Goal: Information Seeking & Learning: Learn about a topic

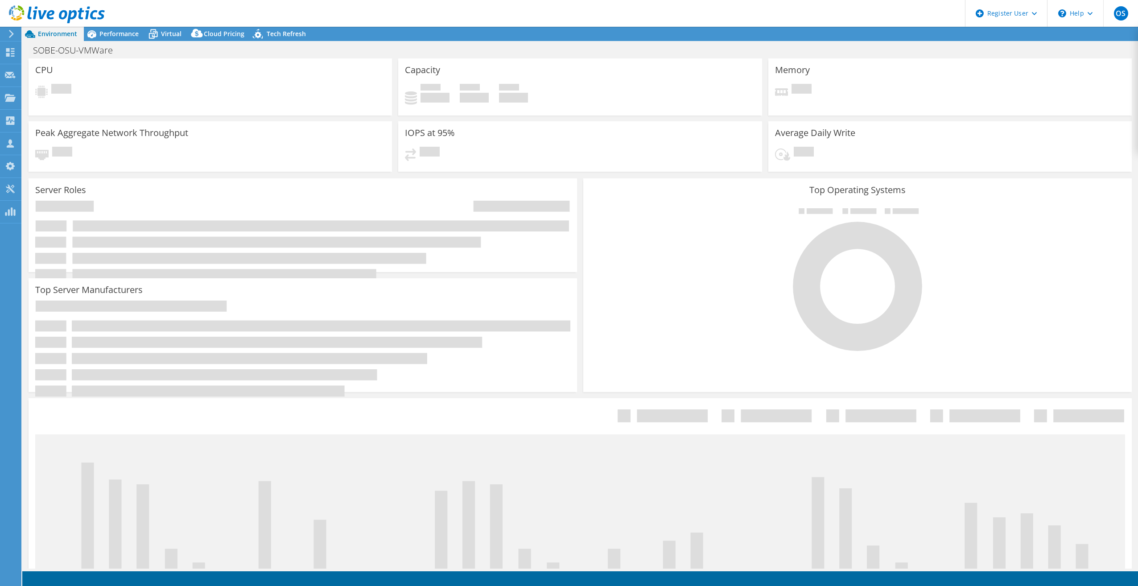
select select "USD"
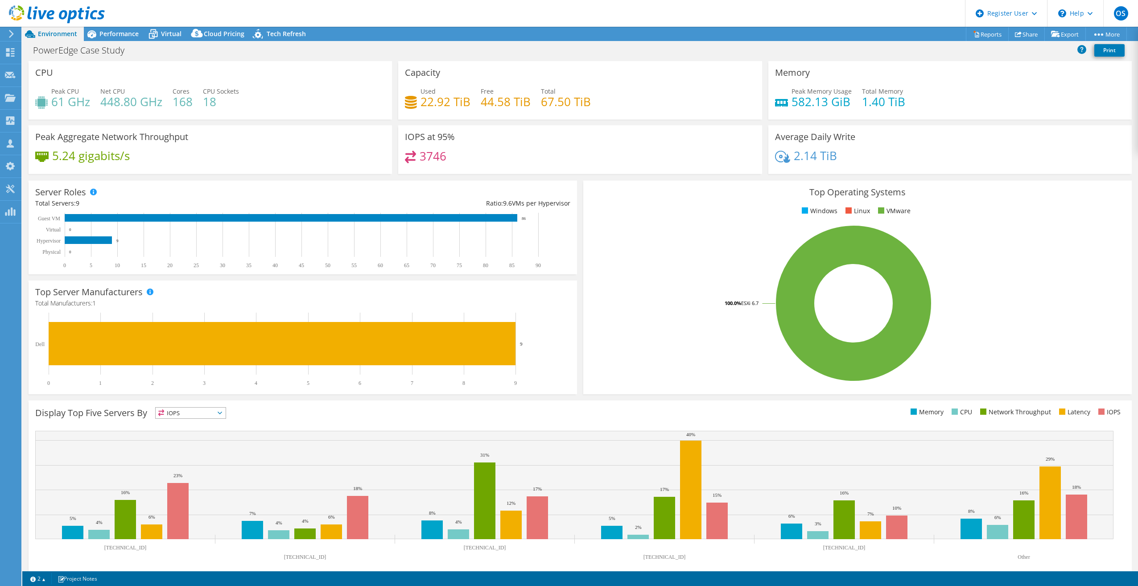
select select "USD"
click at [116, 33] on span "Performance" at bounding box center [118, 33] width 39 height 8
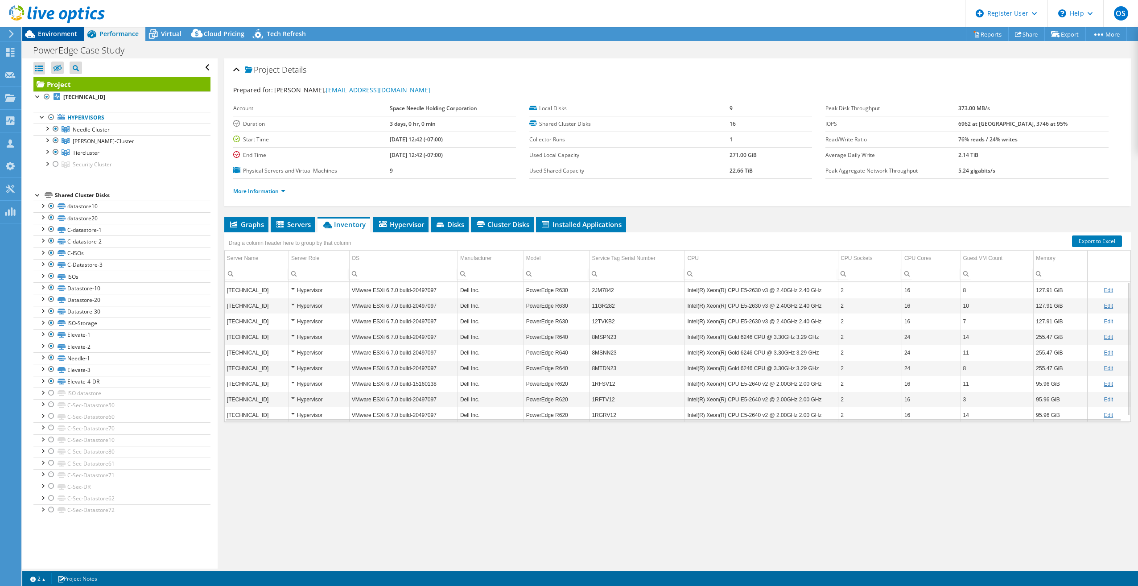
drag, startPoint x: 43, startPoint y: 32, endPoint x: 54, endPoint y: 37, distance: 12.4
click at [43, 32] on span "Environment" at bounding box center [57, 33] width 39 height 8
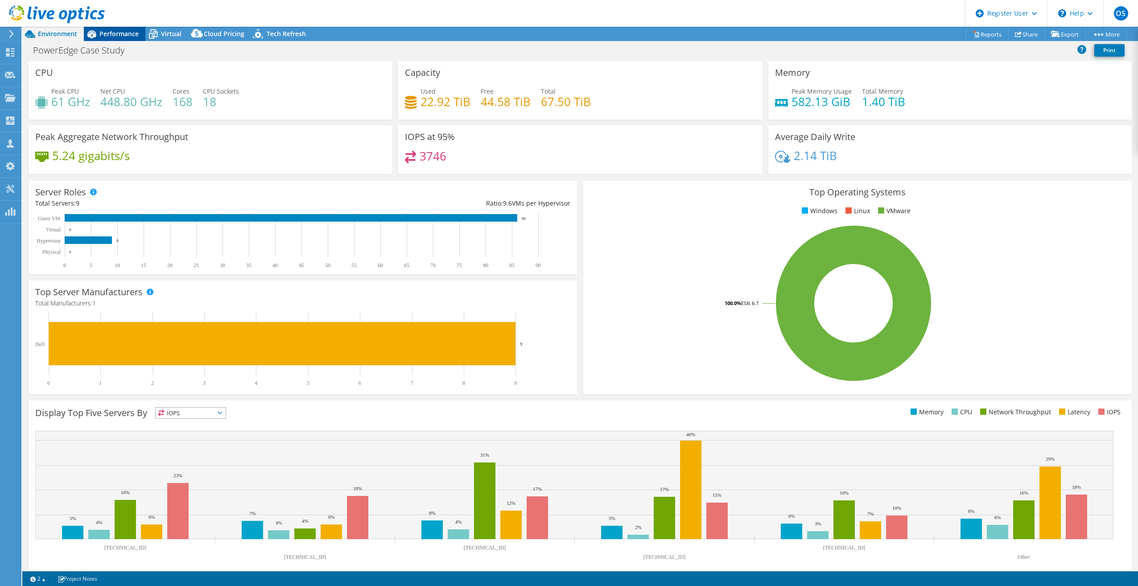
click at [106, 33] on span "Performance" at bounding box center [118, 33] width 39 height 8
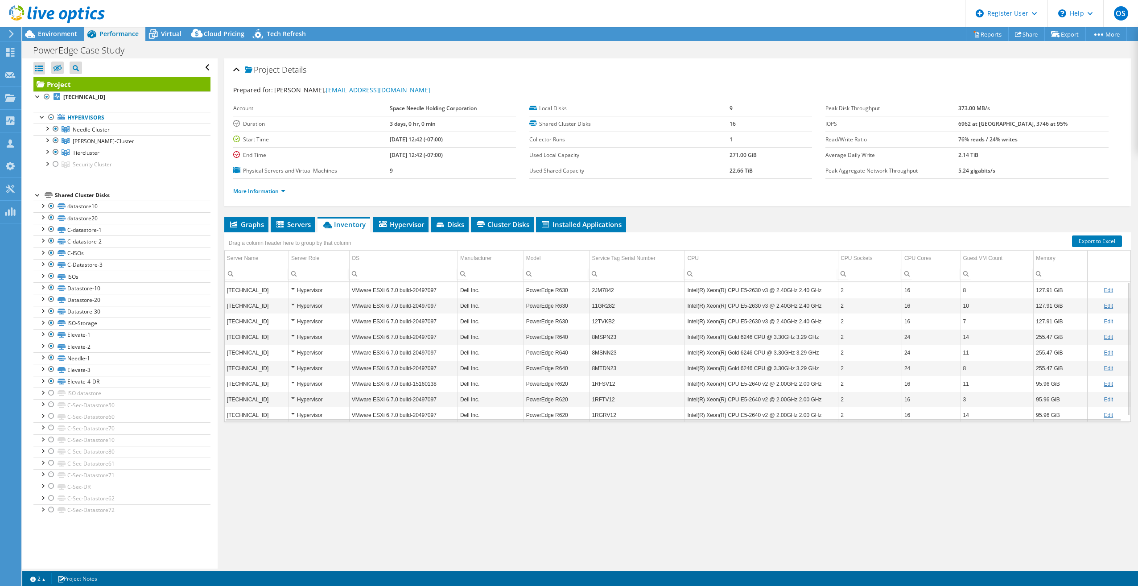
click at [292, 320] on div "Hypervisor" at bounding box center [319, 321] width 56 height 11
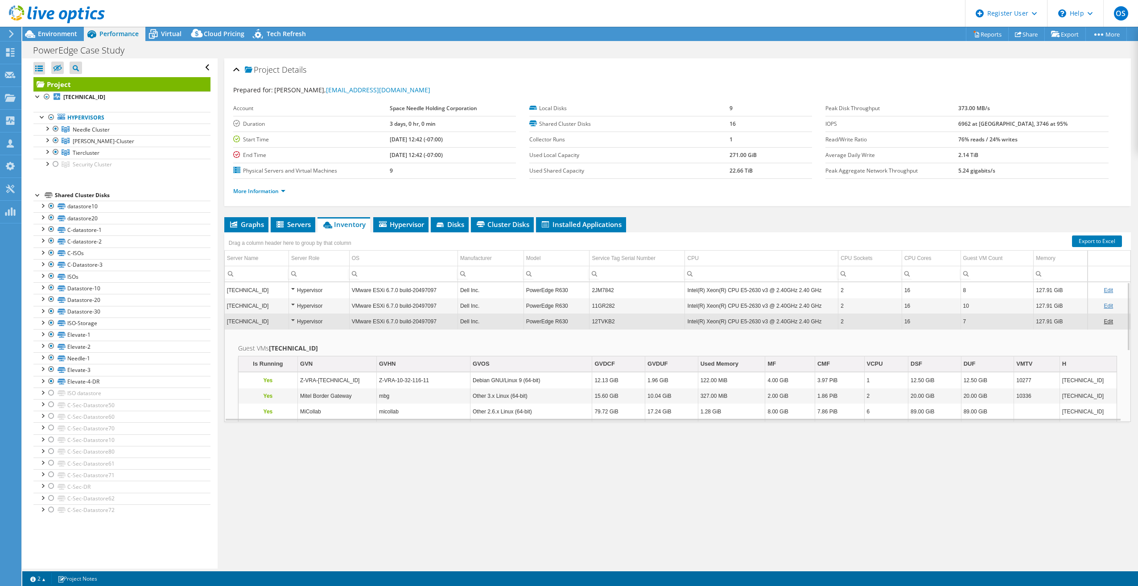
click at [292, 320] on div "Hypervisor" at bounding box center [319, 321] width 56 height 11
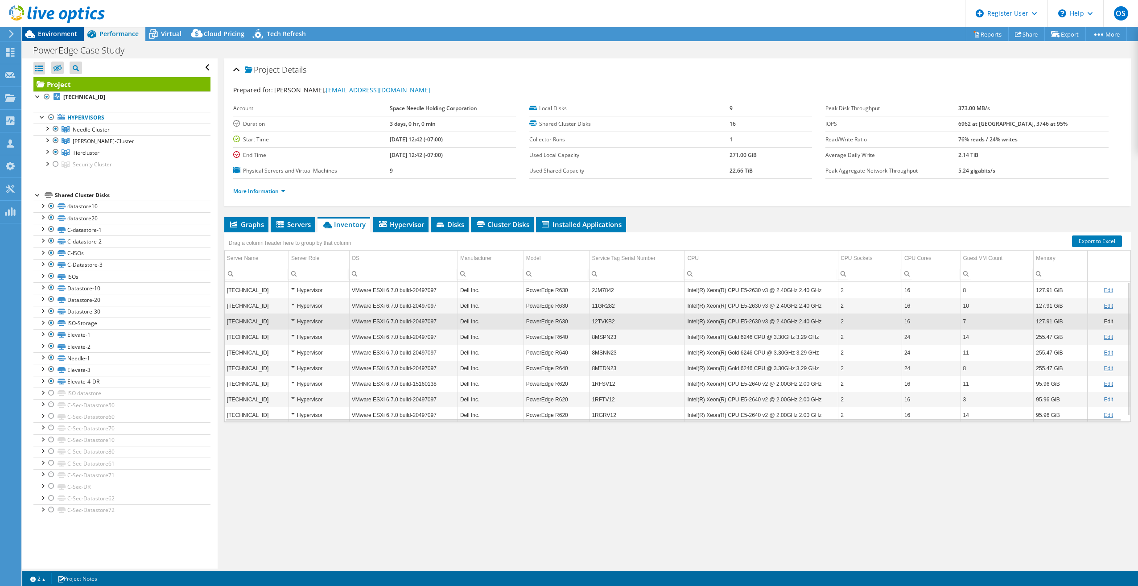
click at [50, 34] on span "Environment" at bounding box center [57, 33] width 39 height 8
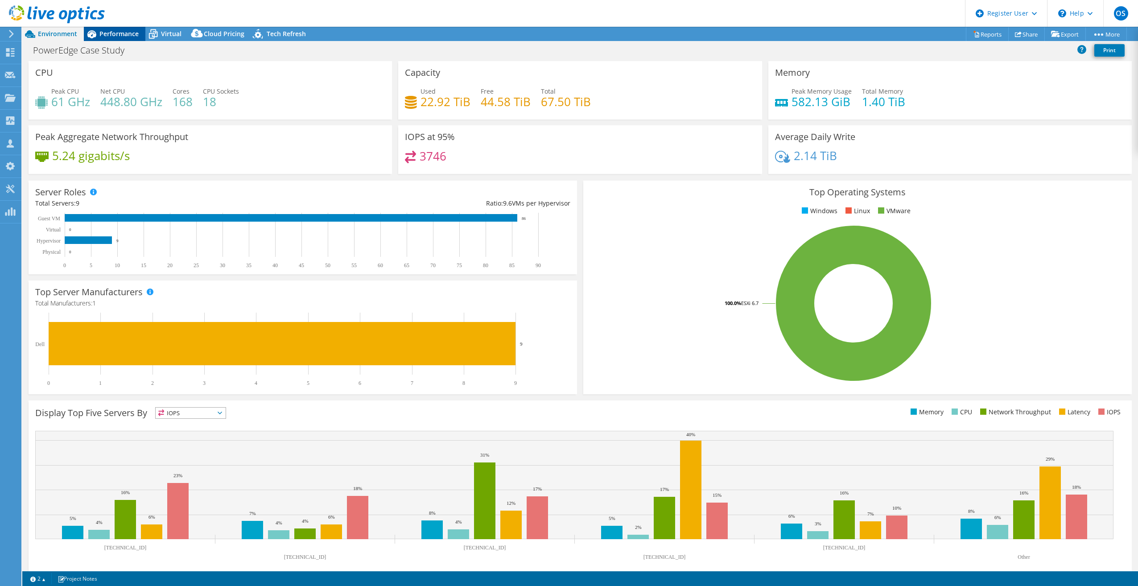
click at [109, 28] on div "Performance" at bounding box center [115, 34] width 62 height 14
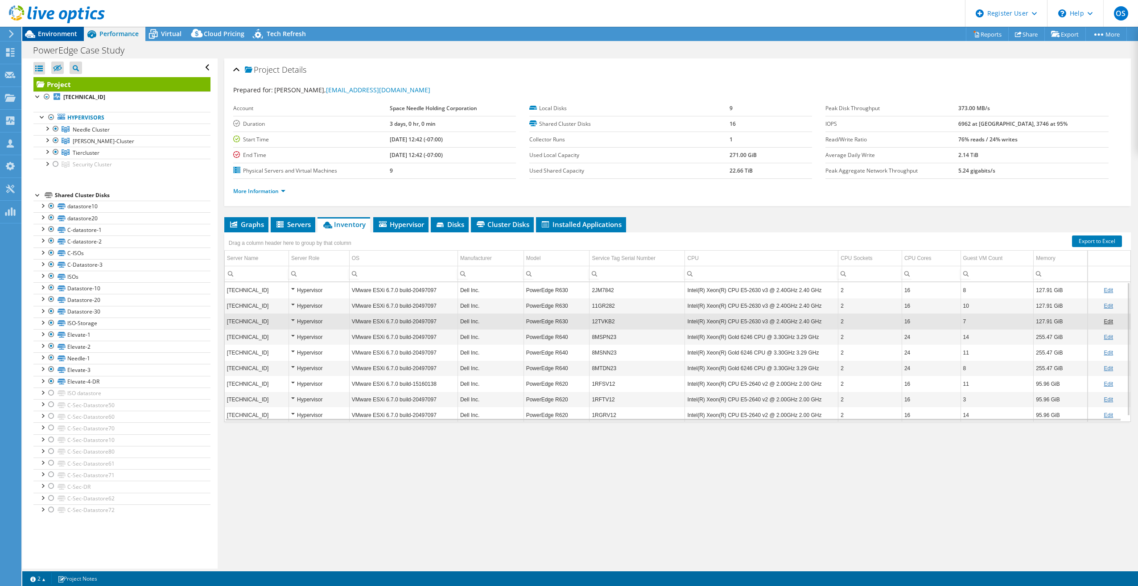
click at [74, 31] on span "Environment" at bounding box center [57, 33] width 39 height 8
